Goal: Entertainment & Leisure: Consume media (video, audio)

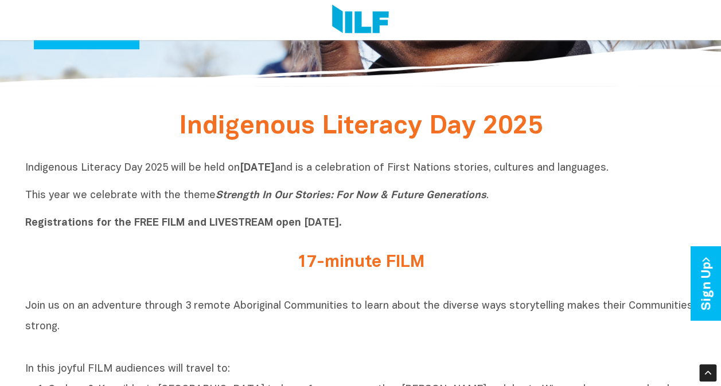
scroll to position [240, 0]
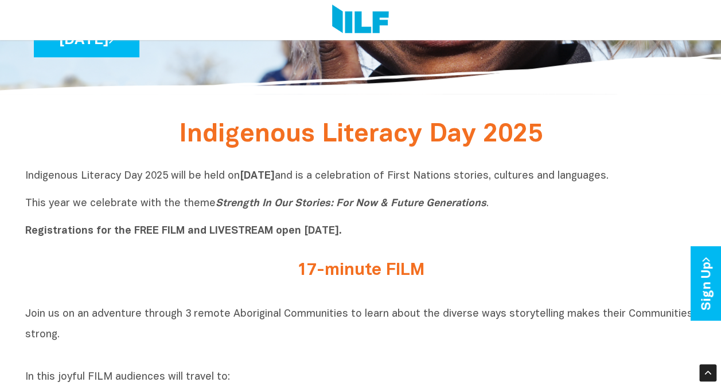
click at [355, 276] on h2 "17-minute FILM" at bounding box center [361, 270] width 430 height 19
click at [348, 277] on h2 "17-minute FILM" at bounding box center [361, 270] width 430 height 19
click at [393, 271] on h2 "17-minute FILM" at bounding box center [361, 270] width 430 height 19
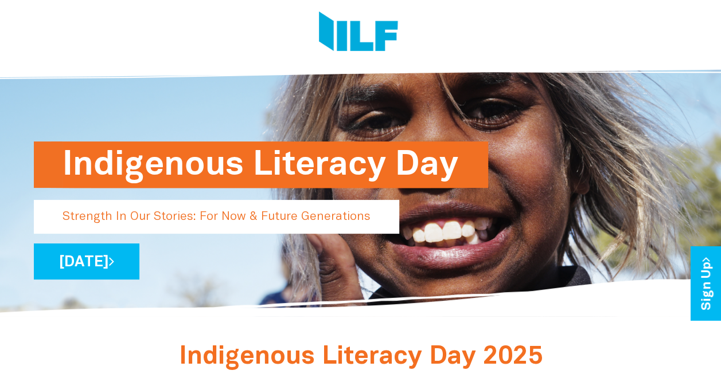
scroll to position [0, 0]
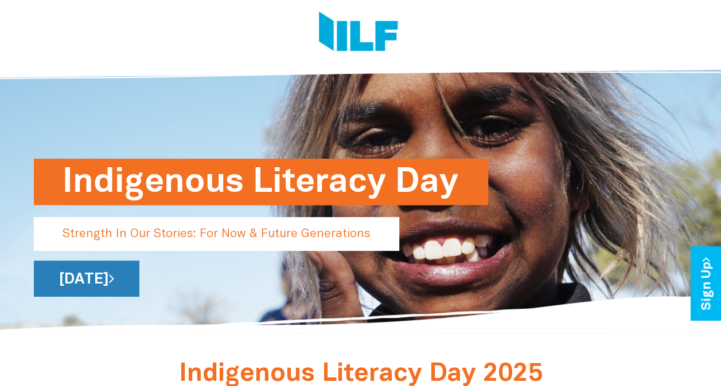
click at [139, 280] on link "Wednesday 3 September 2025" at bounding box center [86, 279] width 105 height 36
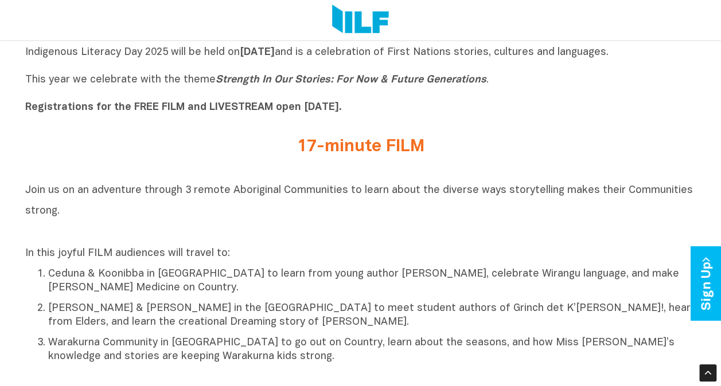
scroll to position [362, 0]
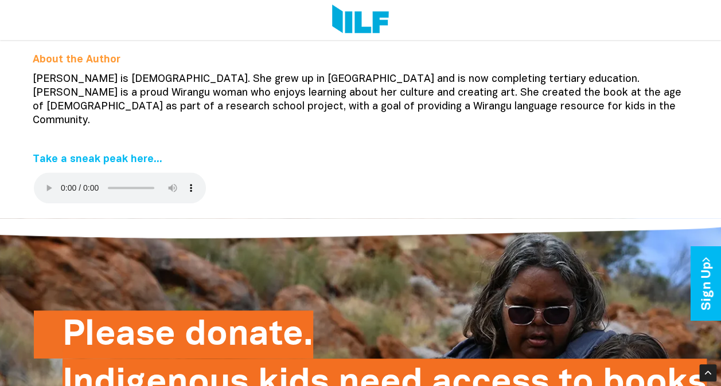
scroll to position [382, 0]
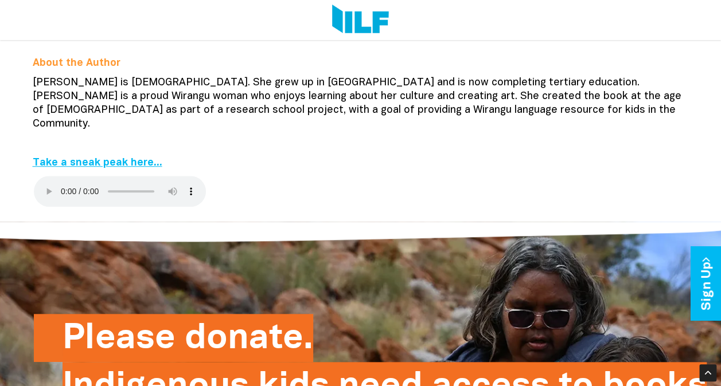
click at [128, 158] on link "Take a sneak peak here..." at bounding box center [98, 163] width 130 height 10
